Goal: Browse casually

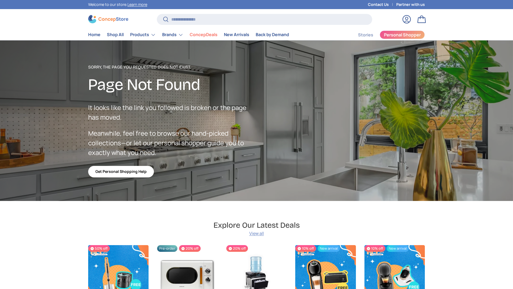
scroll to position [929, 2185]
